Goal: Information Seeking & Learning: Learn about a topic

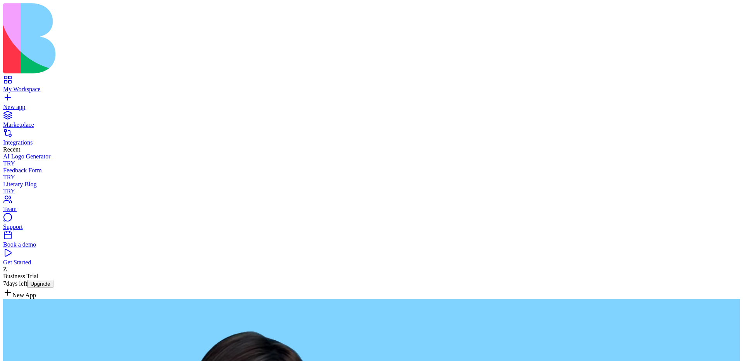
click at [27, 287] on span "Business Trial 7 days left" at bounding box center [20, 280] width 35 height 14
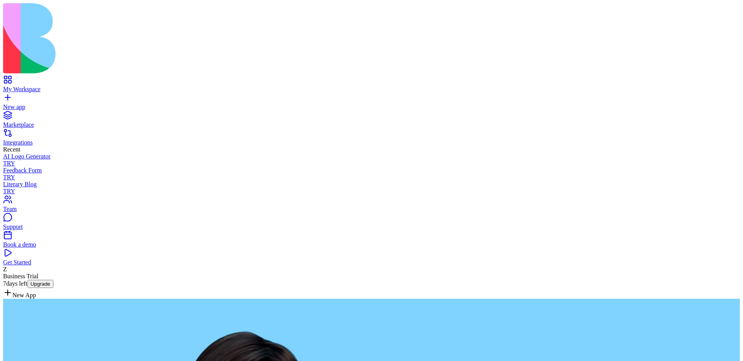
click at [27, 287] on span "7 days left" at bounding box center [15, 283] width 24 height 7
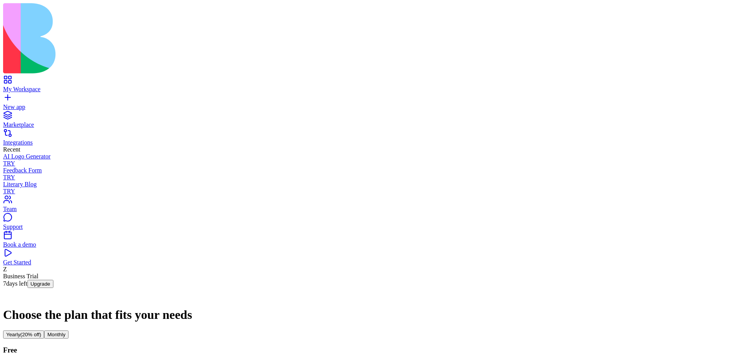
click at [43, 86] on div "My Workspace" at bounding box center [371, 89] width 736 height 7
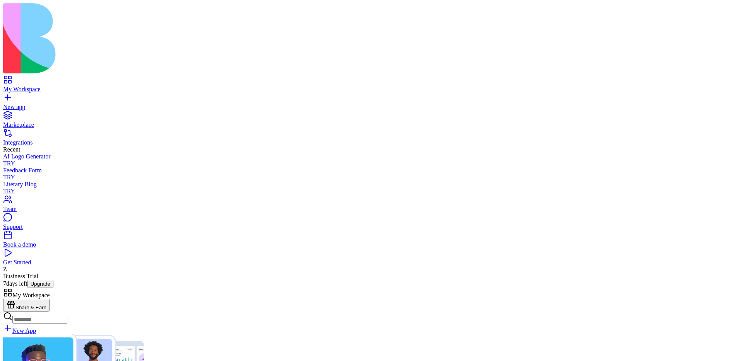
click at [51, 121] on div "Marketplace" at bounding box center [371, 124] width 736 height 7
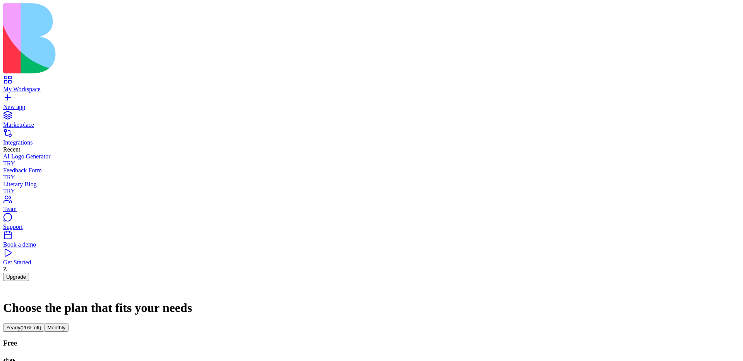
click at [58, 86] on div "My Workspace" at bounding box center [371, 89] width 736 height 7
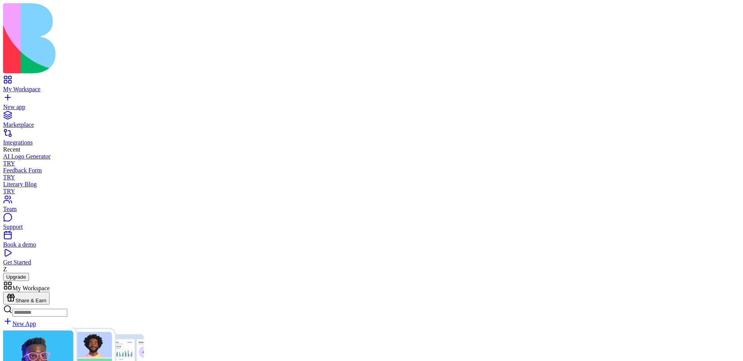
click at [46, 121] on div "Marketplace" at bounding box center [371, 124] width 736 height 7
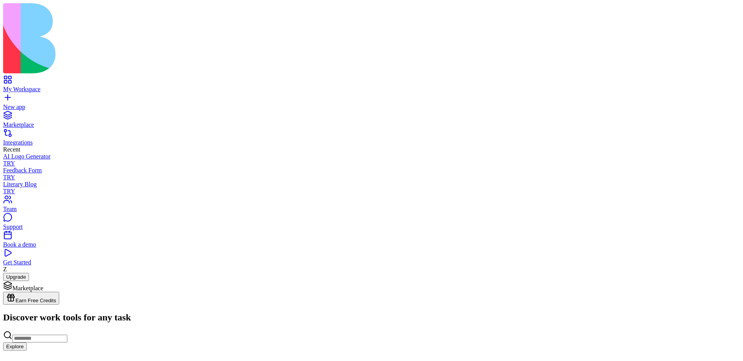
click at [43, 139] on div "Integrations" at bounding box center [371, 142] width 736 height 7
